Goal: Find specific page/section: Find specific page/section

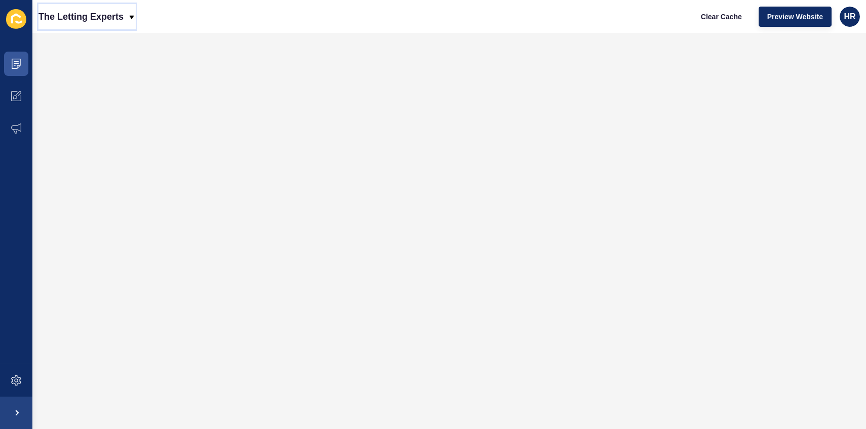
click at [124, 15] on div "The Letting Experts" at bounding box center [86, 16] width 97 height 25
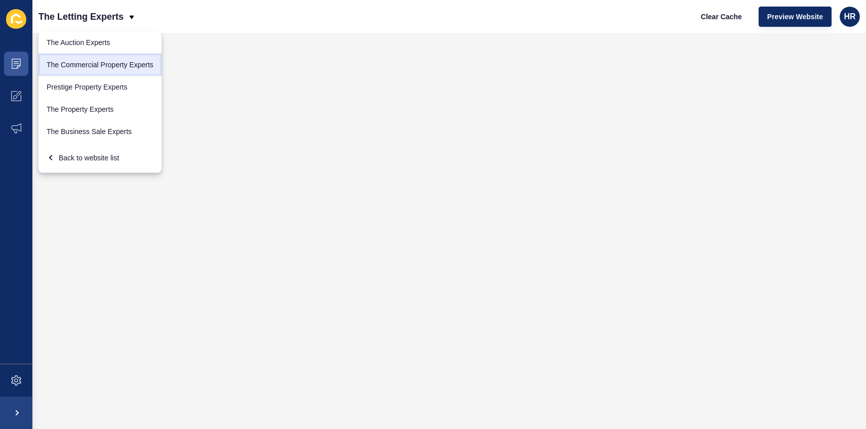
click at [123, 71] on link "The Commercial Property Experts" at bounding box center [99, 65] width 123 height 22
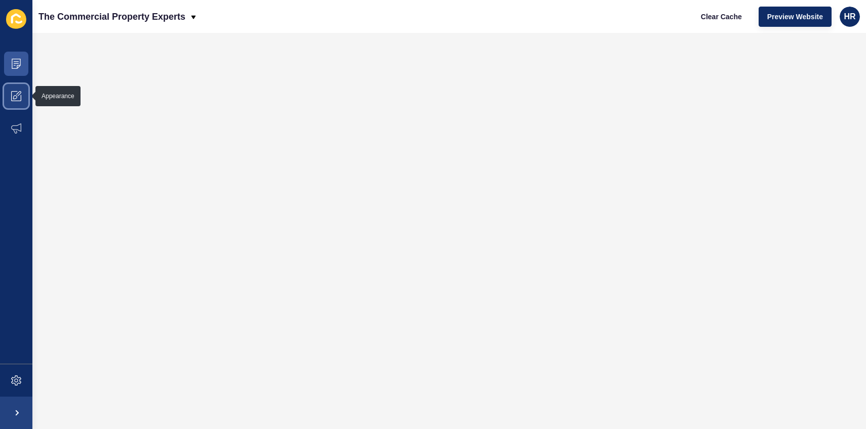
click at [19, 90] on span at bounding box center [16, 96] width 32 height 32
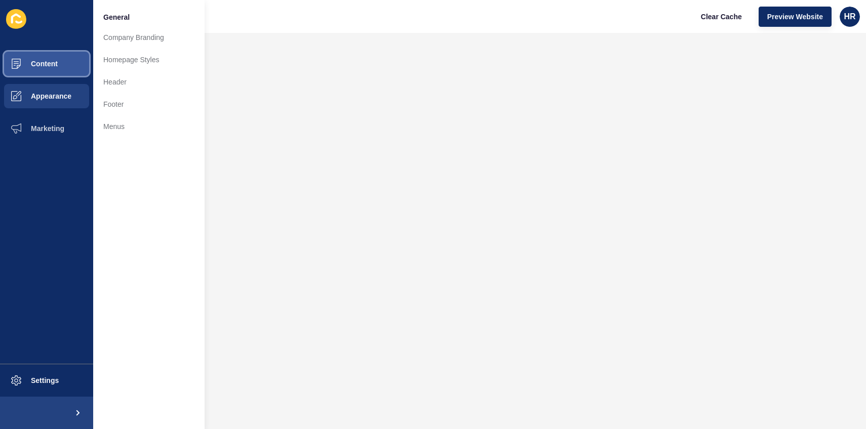
click at [35, 73] on button "Content" at bounding box center [46, 64] width 93 height 32
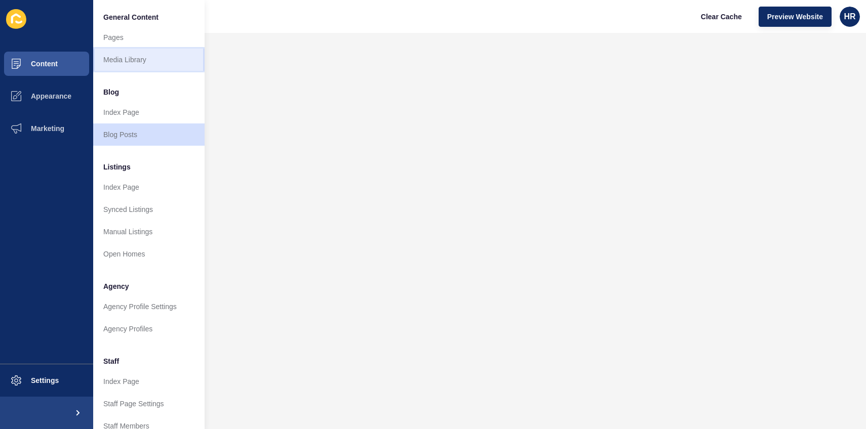
click at [133, 59] on link "Media Library" at bounding box center [148, 60] width 111 height 22
